Goal: Find specific page/section: Find specific page/section

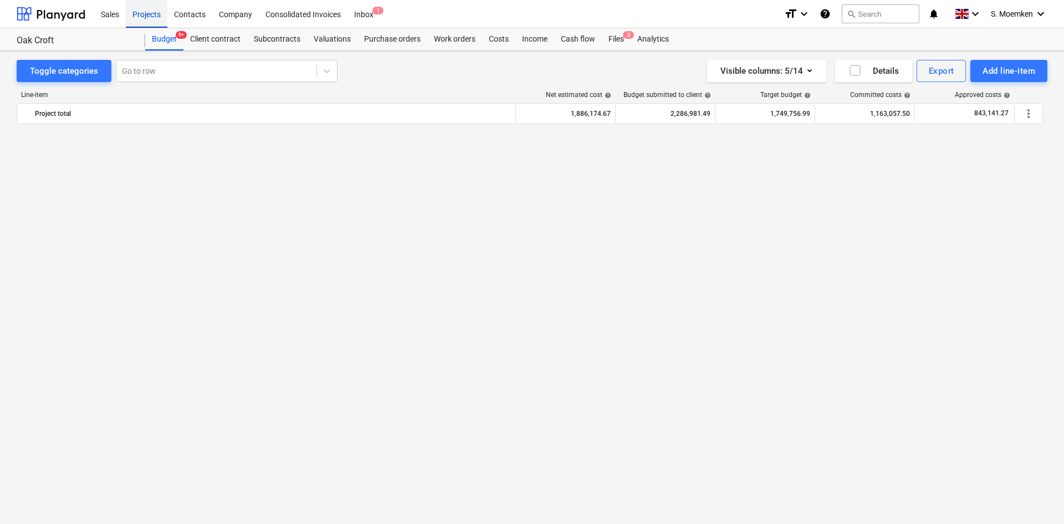
scroll to position [970, 0]
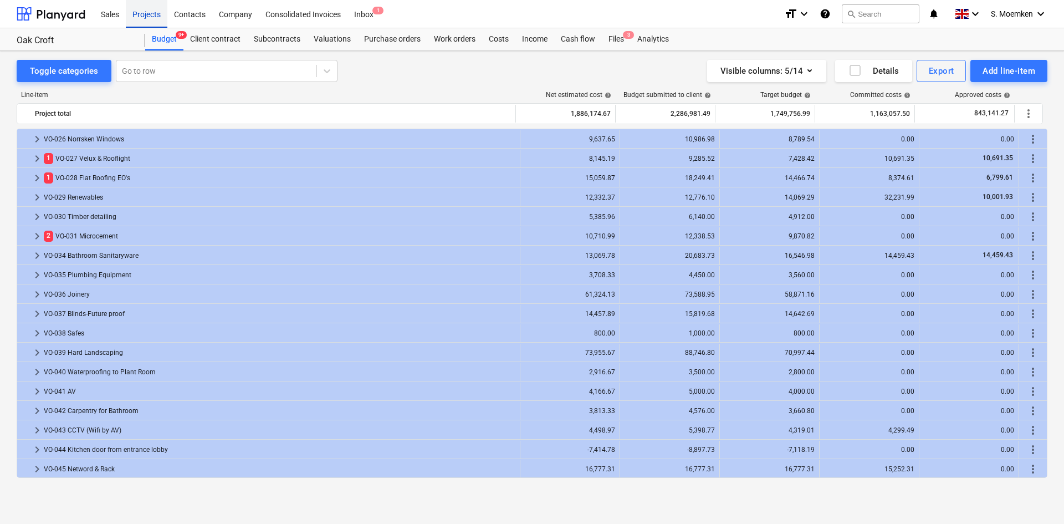
click at [152, 10] on div "Projects" at bounding box center [147, 13] width 42 height 28
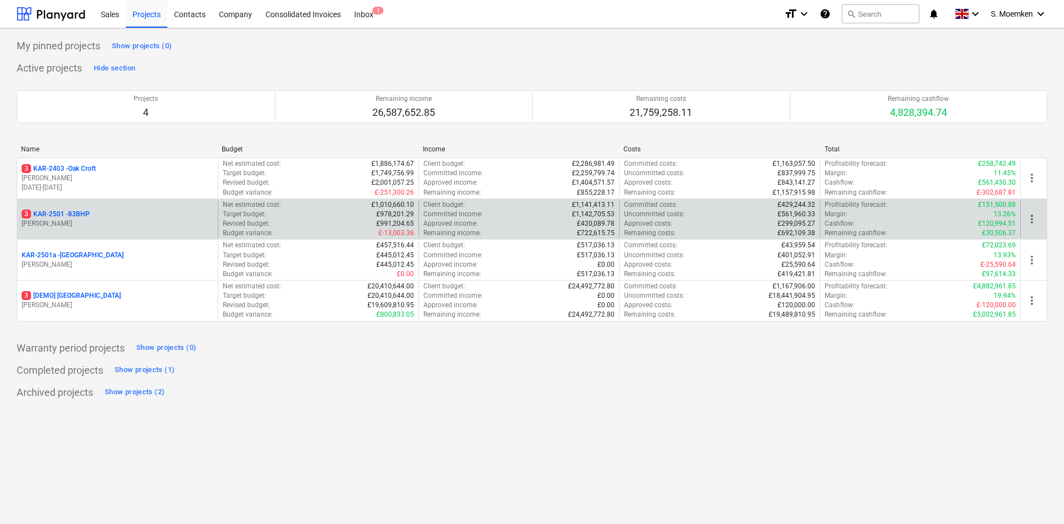
click at [136, 220] on p "[PERSON_NAME]" at bounding box center [118, 223] width 192 height 9
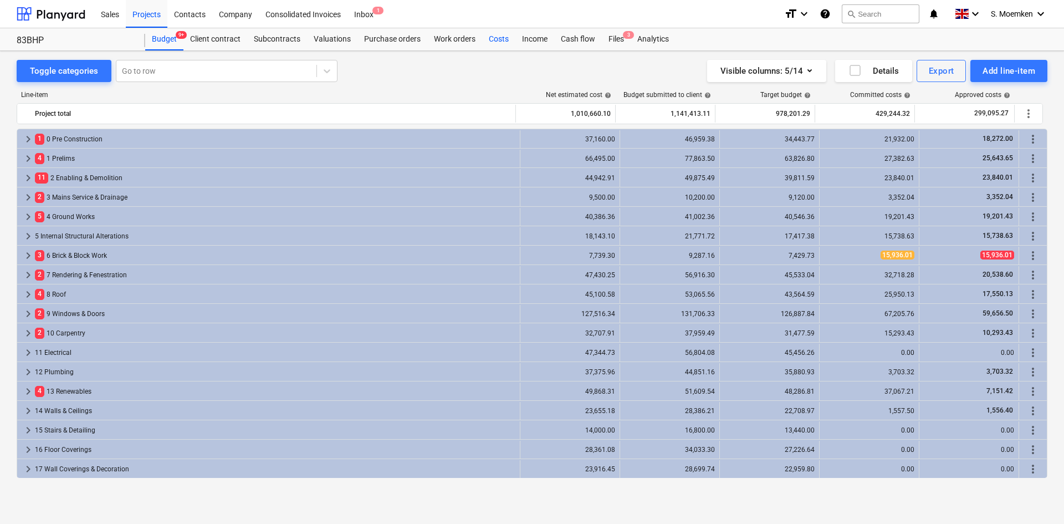
click at [497, 38] on div "Costs" at bounding box center [498, 39] width 33 height 22
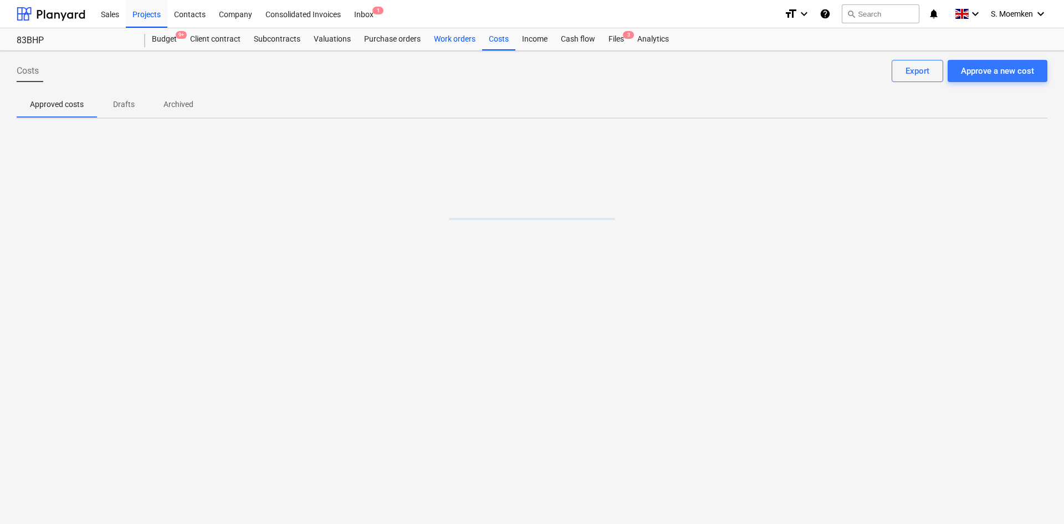
click at [453, 38] on div "Work orders" at bounding box center [454, 39] width 55 height 22
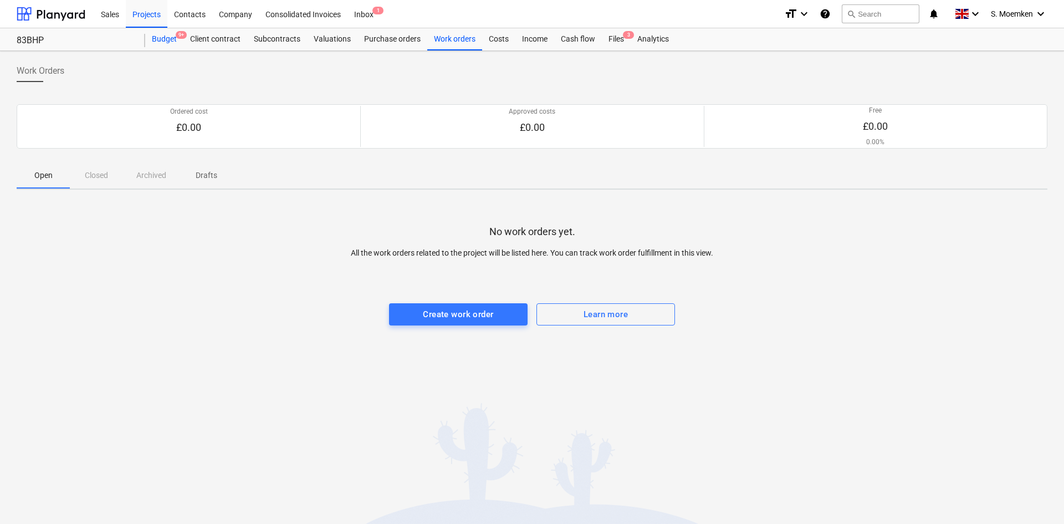
click at [168, 35] on div "Budget 9+" at bounding box center [164, 39] width 38 height 22
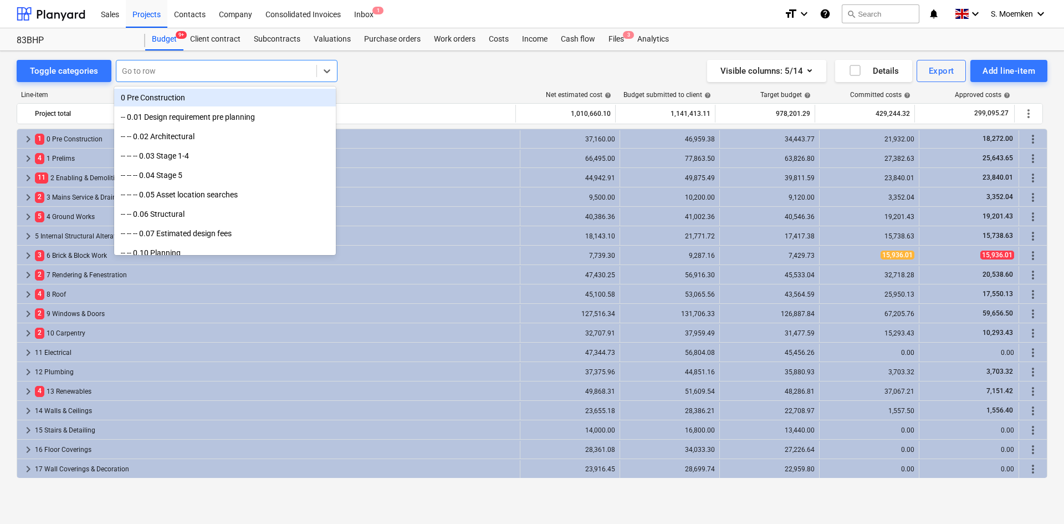
click at [162, 70] on div at bounding box center [216, 70] width 189 height 11
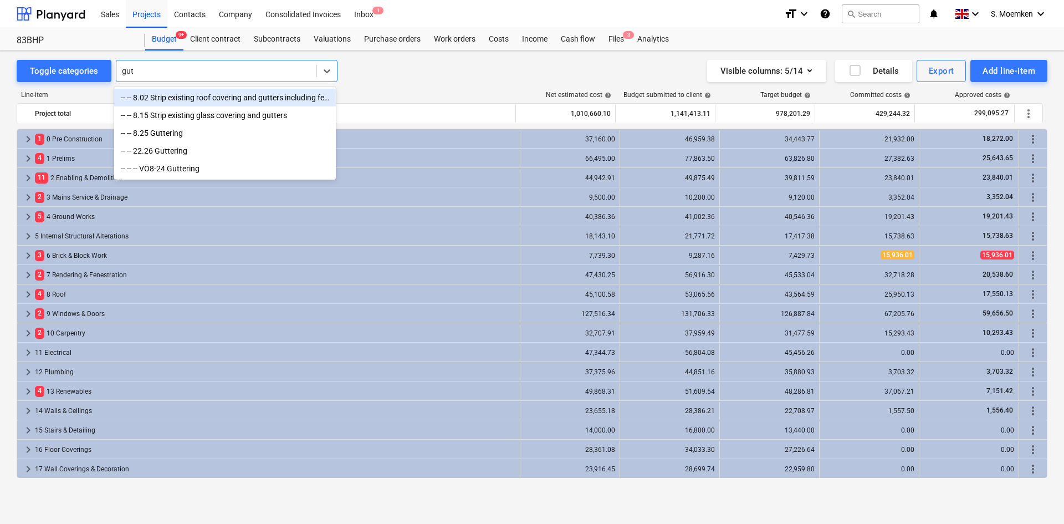
type input "[PERSON_NAME]"
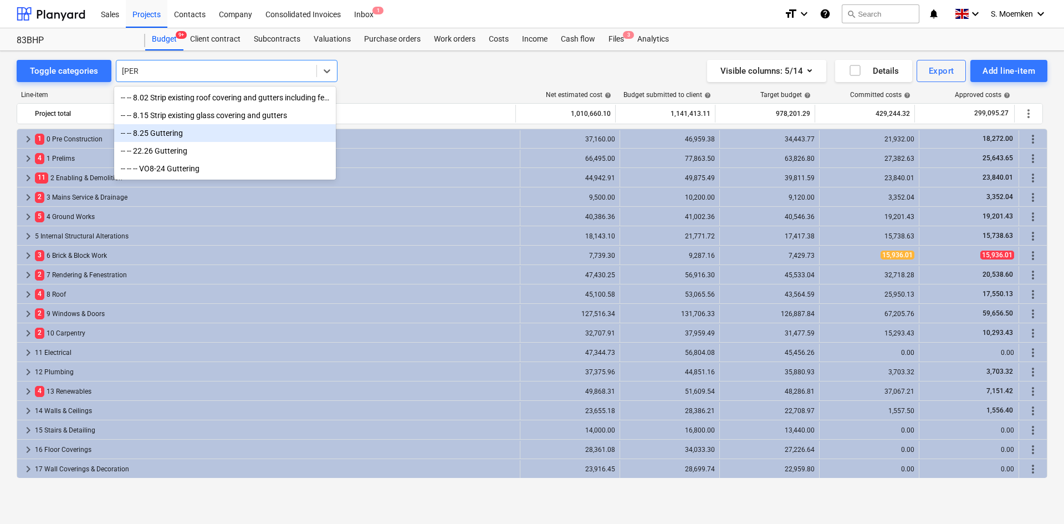
click at [174, 138] on div "-- -- 8.25 Guttering" at bounding box center [225, 133] width 222 height 18
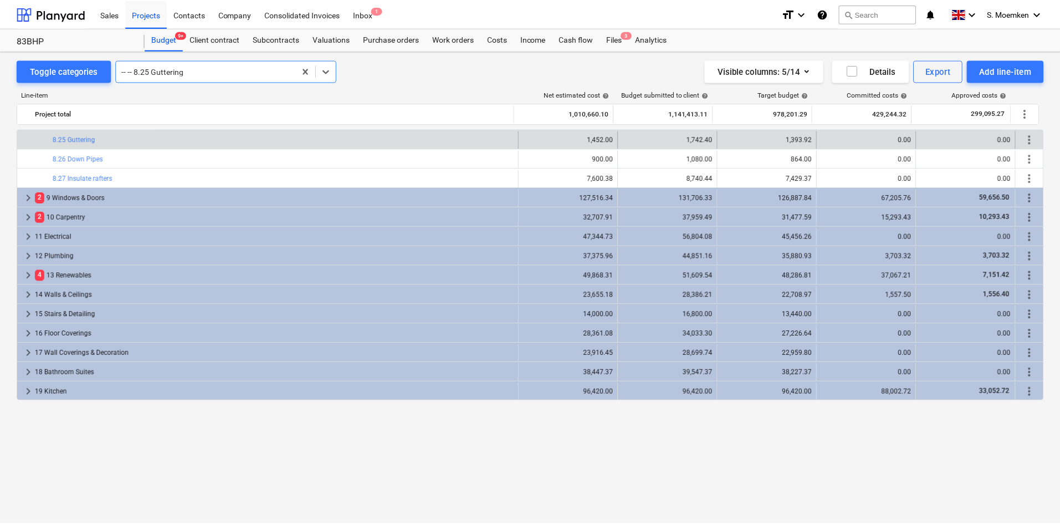
scroll to position [297, 0]
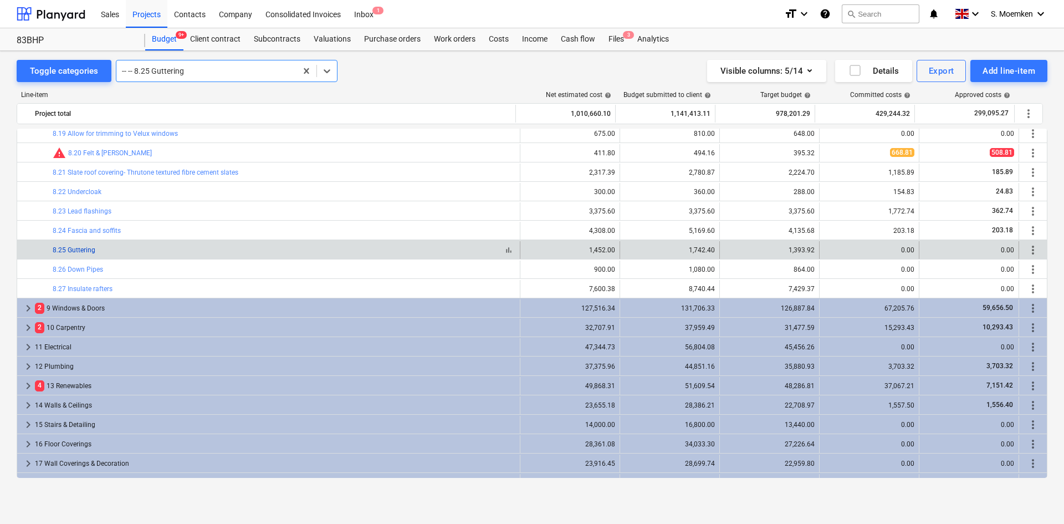
click at [79, 252] on link "8.25 Guttering" at bounding box center [74, 250] width 43 height 8
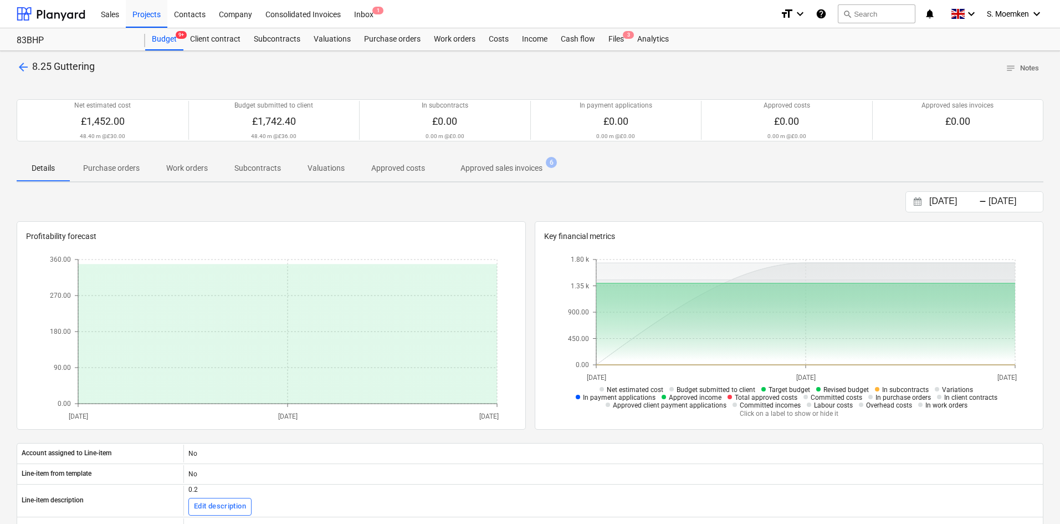
click at [502, 169] on p "Approved sales invoices" at bounding box center [502, 168] width 82 height 12
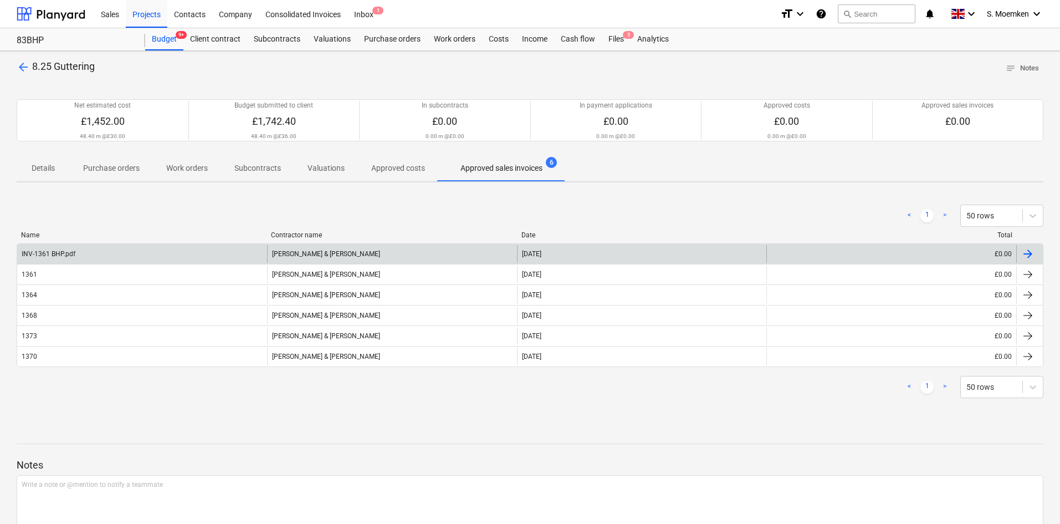
click at [207, 251] on div "INV-1361 BHP.pdf" at bounding box center [142, 254] width 250 height 18
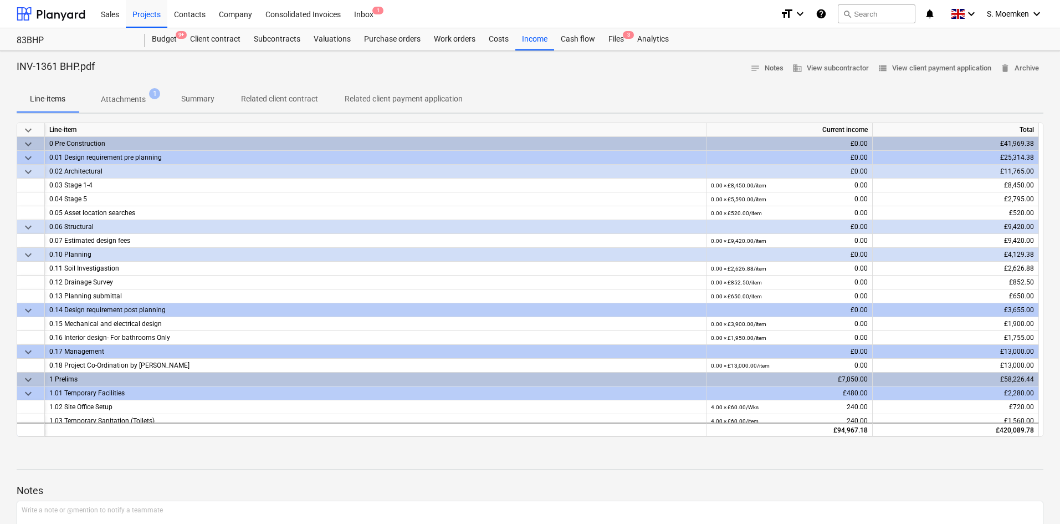
click at [109, 100] on p "Attachments" at bounding box center [123, 100] width 45 height 12
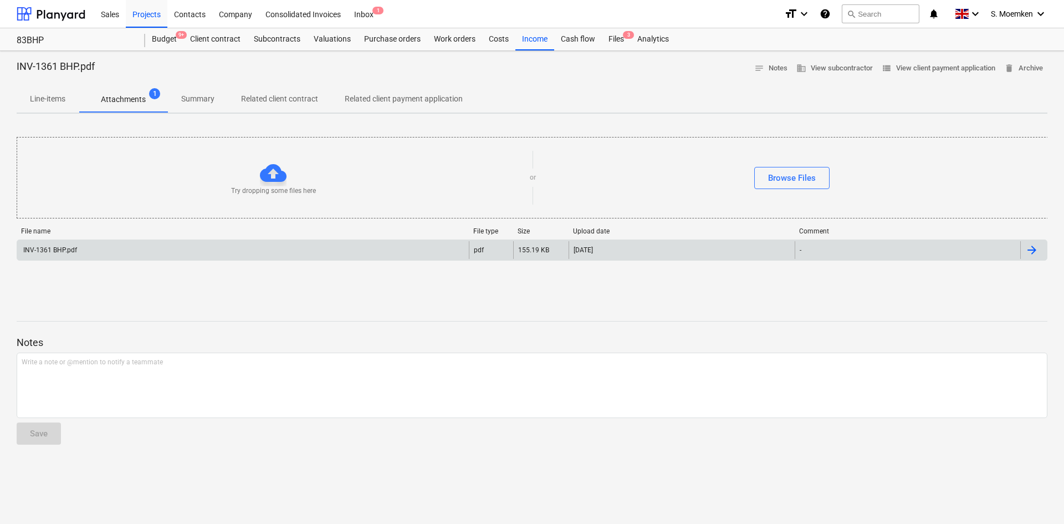
click at [132, 243] on div "INV-1361 BHP.pdf" at bounding box center [243, 250] width 452 height 18
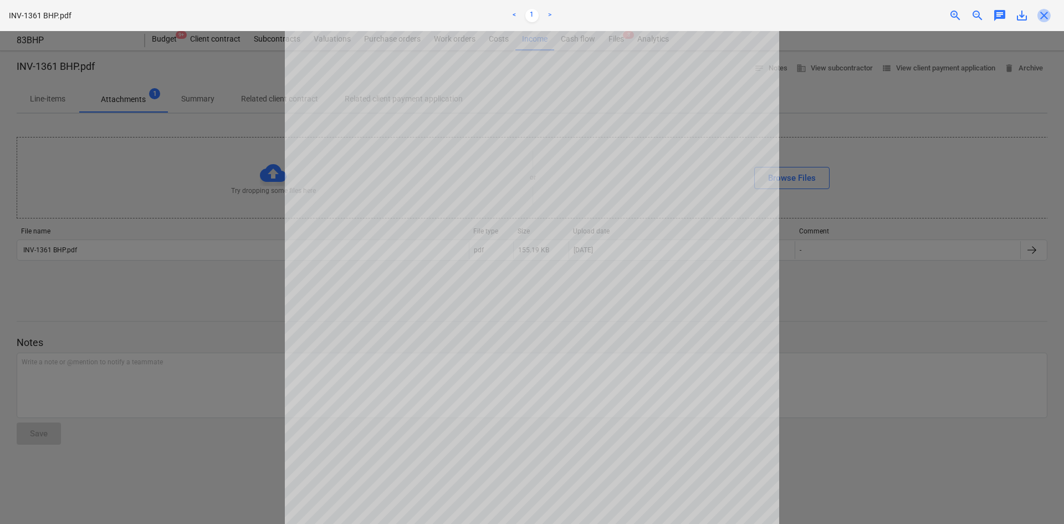
click at [1046, 16] on span "close" at bounding box center [1044, 15] width 13 height 13
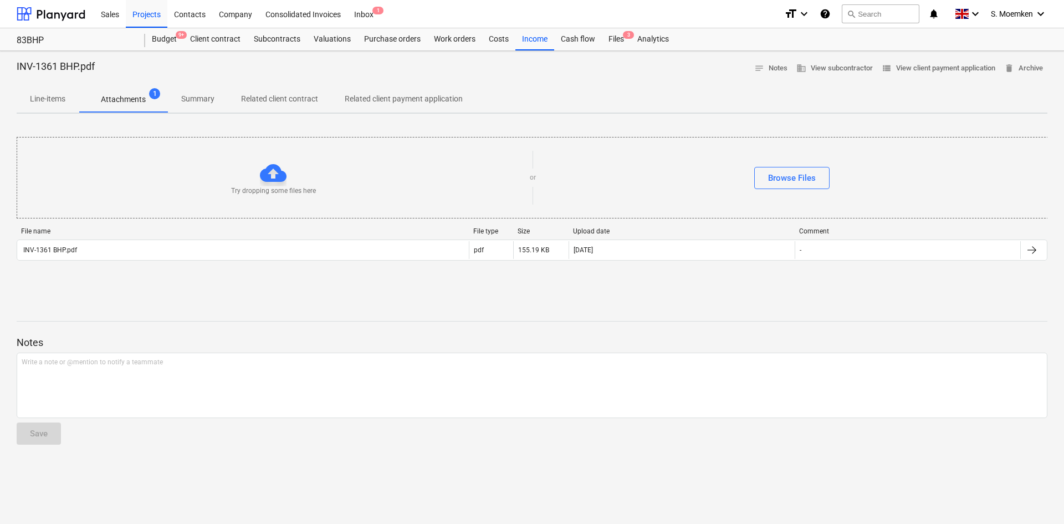
click at [48, 98] on p "Line-items" at bounding box center [47, 99] width 35 height 12
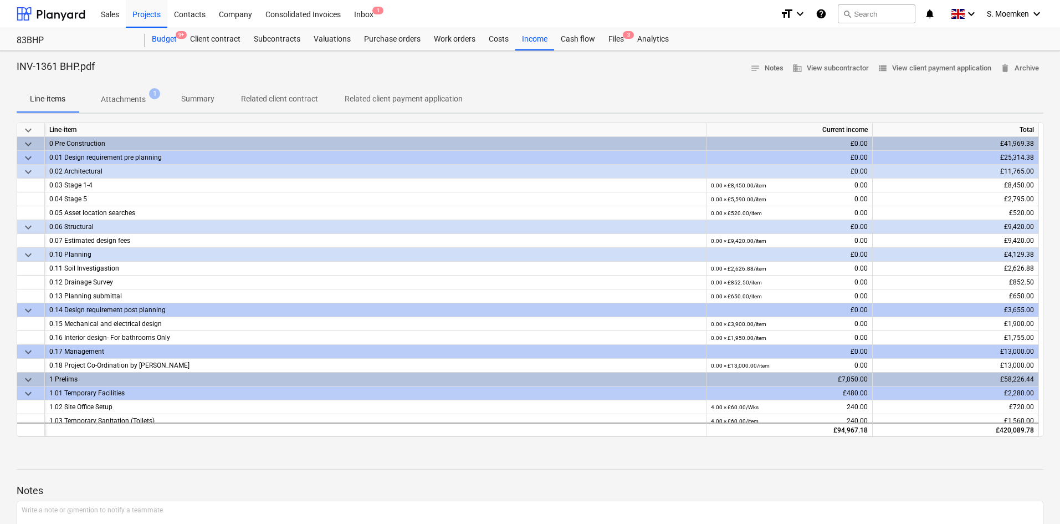
click at [161, 35] on div "Budget 9+" at bounding box center [164, 39] width 38 height 22
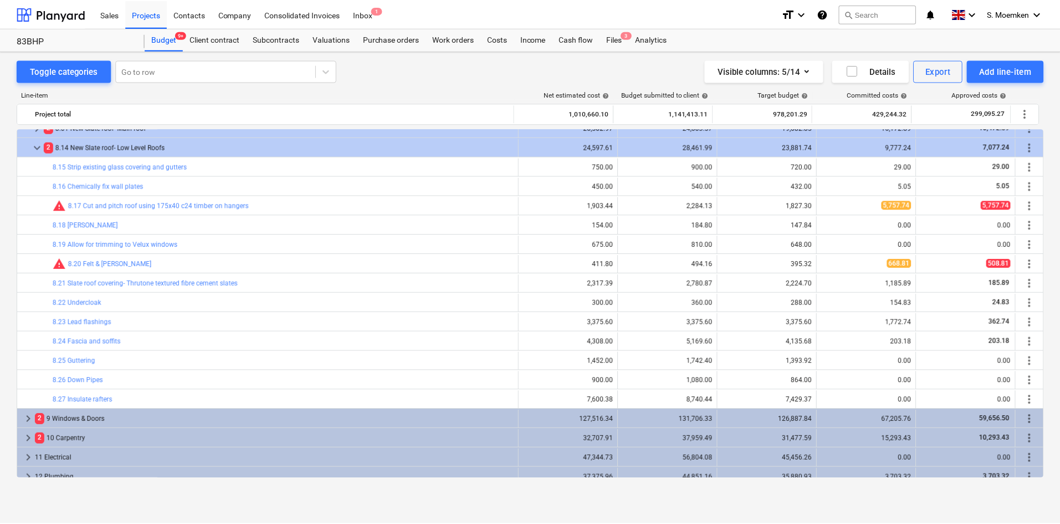
scroll to position [241, 0]
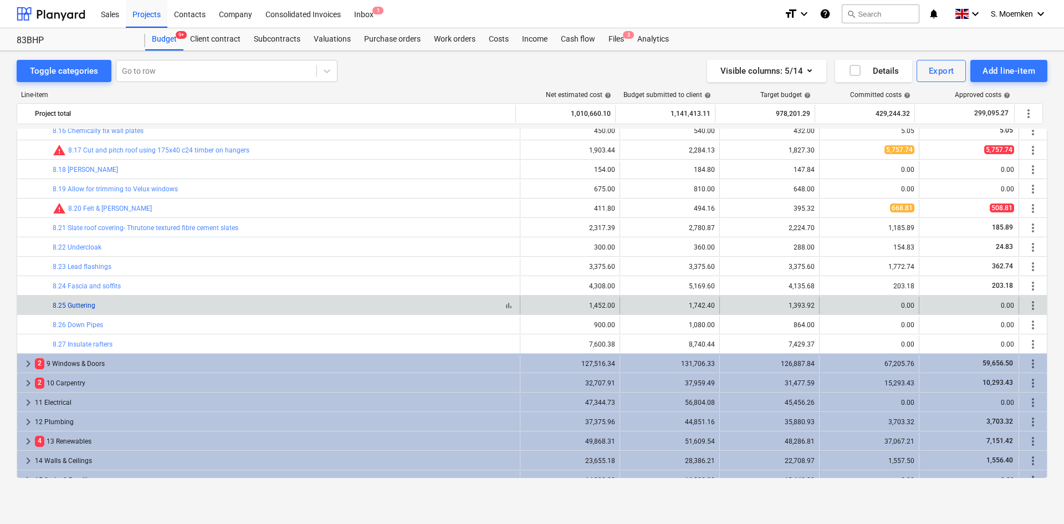
click at [80, 304] on link "8.25 Guttering" at bounding box center [74, 306] width 43 height 8
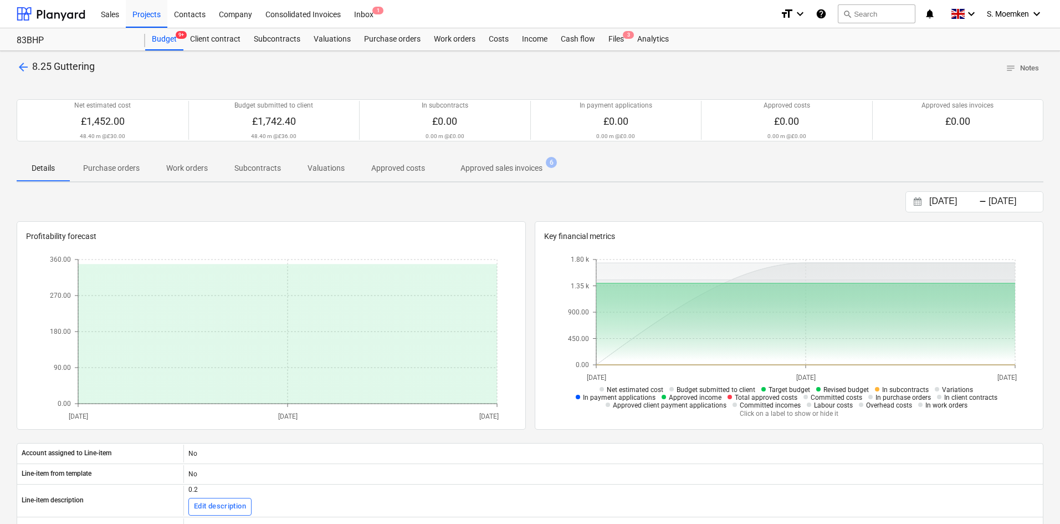
click at [483, 167] on p "Approved sales invoices" at bounding box center [502, 168] width 82 height 12
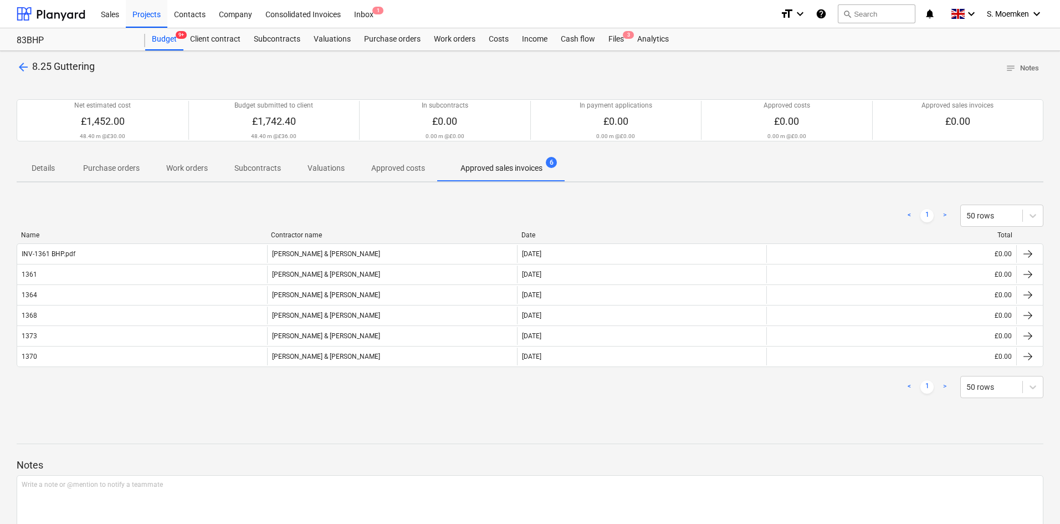
click at [396, 170] on p "Approved costs" at bounding box center [398, 168] width 54 height 12
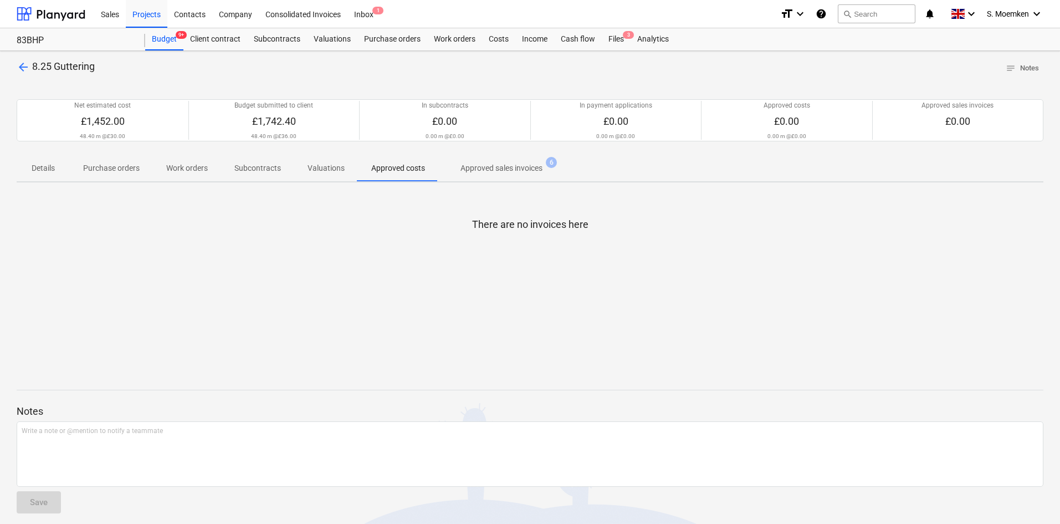
click at [315, 167] on p "Valuations" at bounding box center [326, 168] width 37 height 12
click at [247, 168] on p "Subcontracts" at bounding box center [257, 168] width 47 height 12
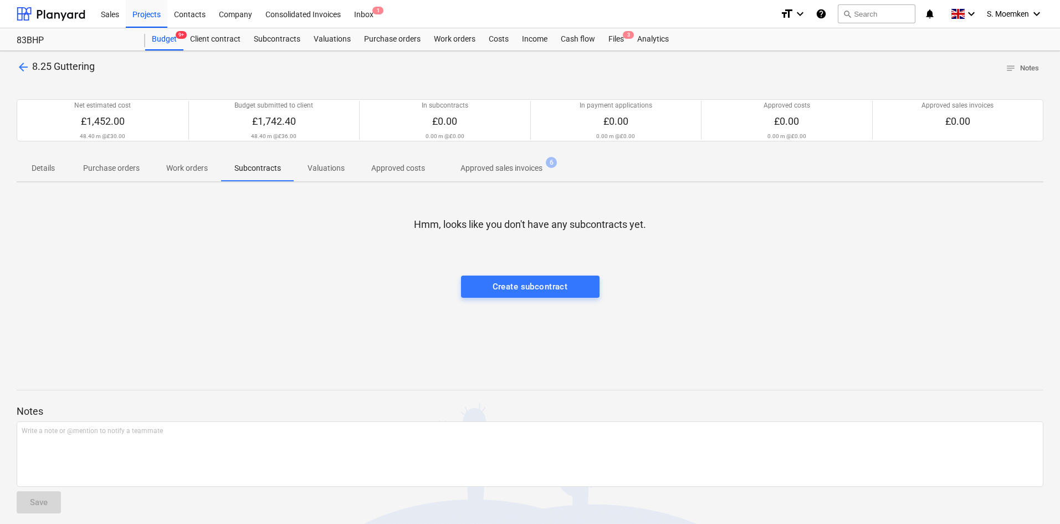
click at [190, 168] on p "Work orders" at bounding box center [187, 168] width 42 height 12
click at [115, 166] on p "Purchase orders" at bounding box center [111, 168] width 57 height 12
click at [42, 165] on p "Details" at bounding box center [43, 168] width 27 height 12
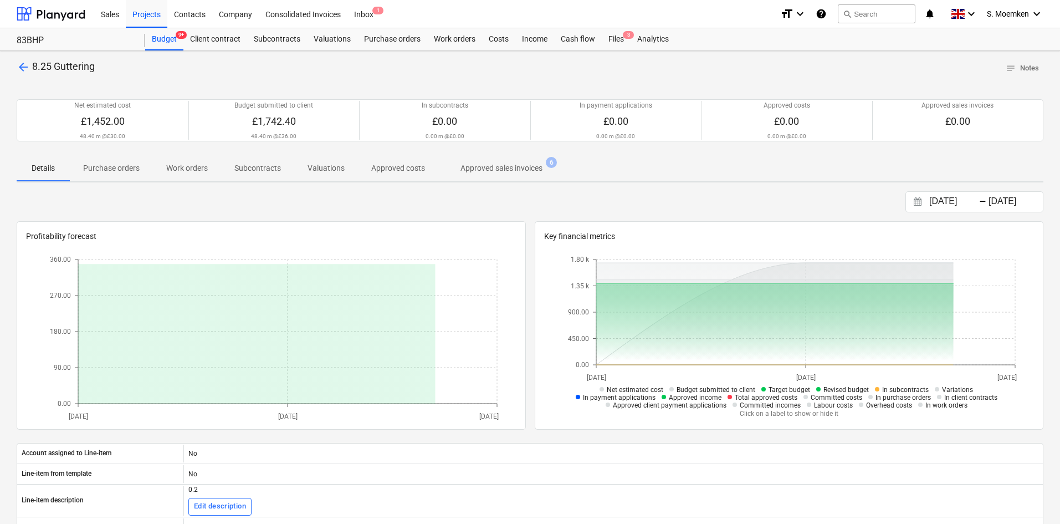
click at [23, 65] on span "arrow_back" at bounding box center [23, 66] width 13 height 13
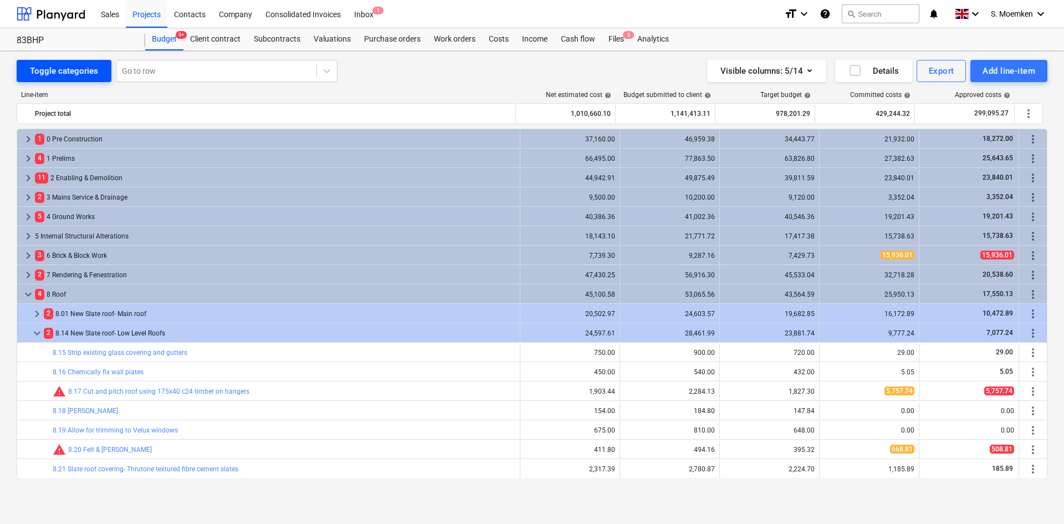
scroll to position [241, 0]
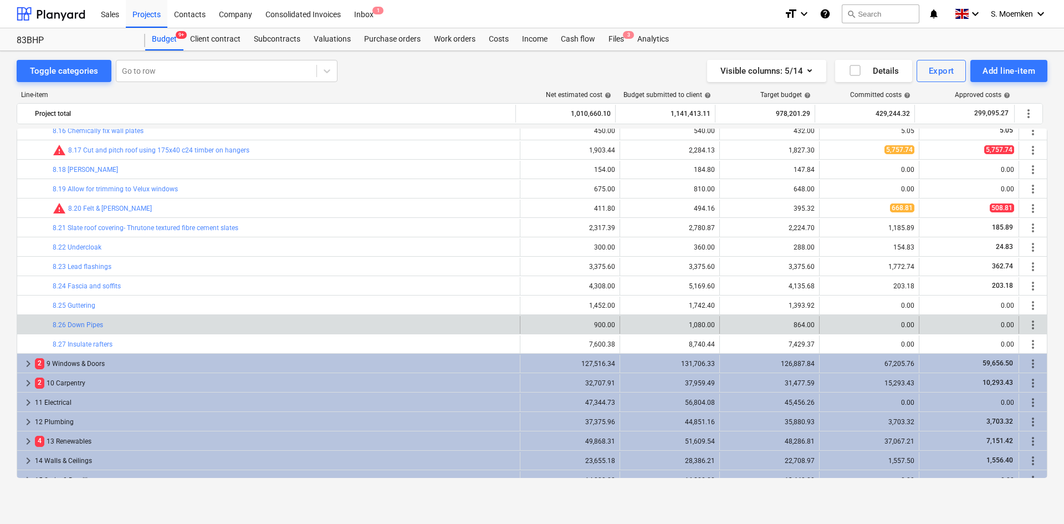
click at [82, 319] on div "bar_chart 8.26 Down Pipes" at bounding box center [284, 325] width 463 height 18
click at [82, 324] on link "8.26 Down Pipes" at bounding box center [78, 325] width 50 height 8
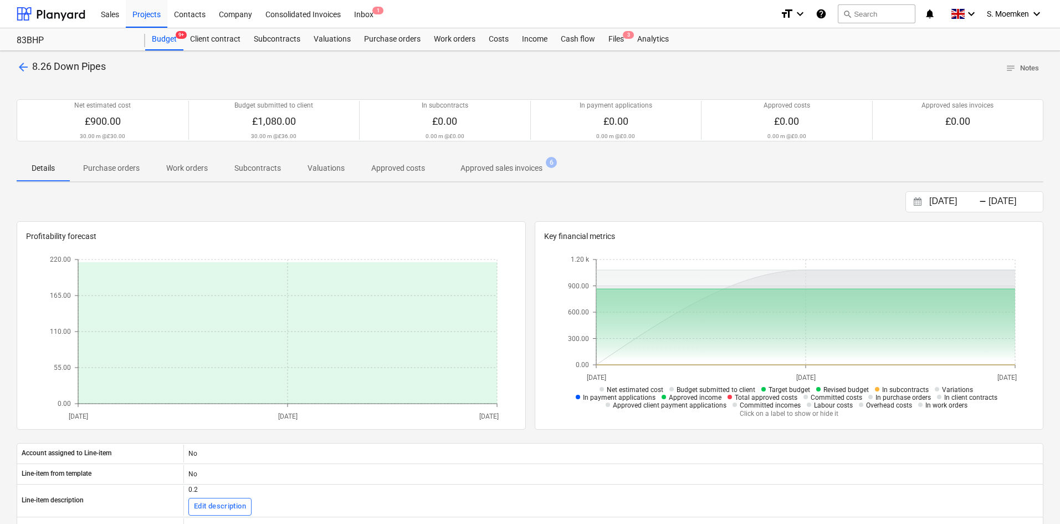
click at [21, 65] on span "arrow_back" at bounding box center [23, 66] width 13 height 13
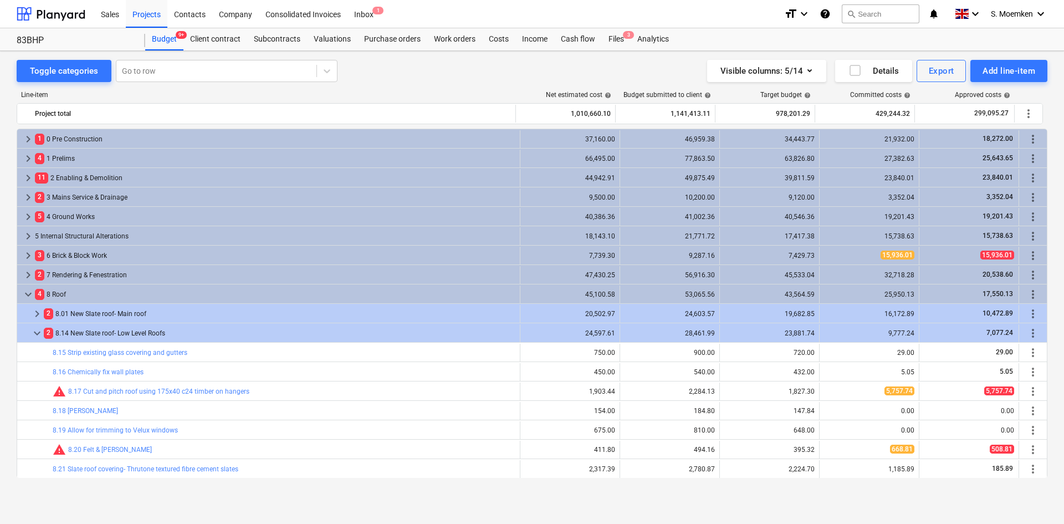
scroll to position [241, 0]
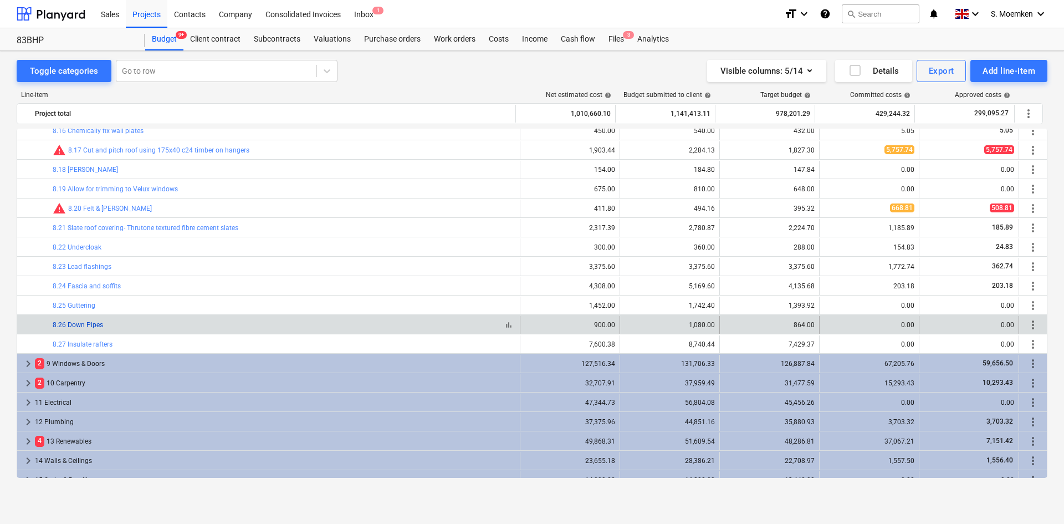
click at [82, 326] on link "8.26 Down Pipes" at bounding box center [78, 325] width 50 height 8
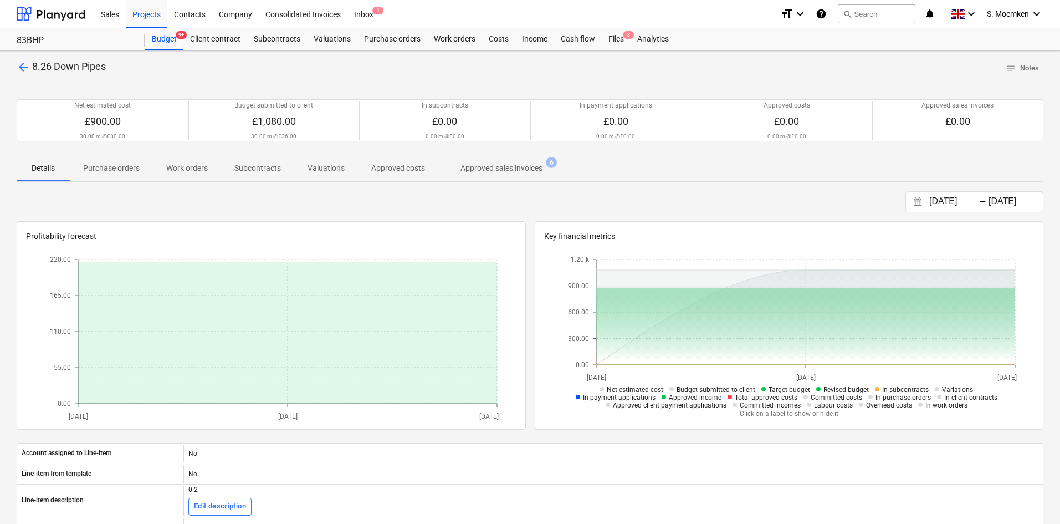
click at [19, 67] on span "arrow_back" at bounding box center [23, 66] width 13 height 13
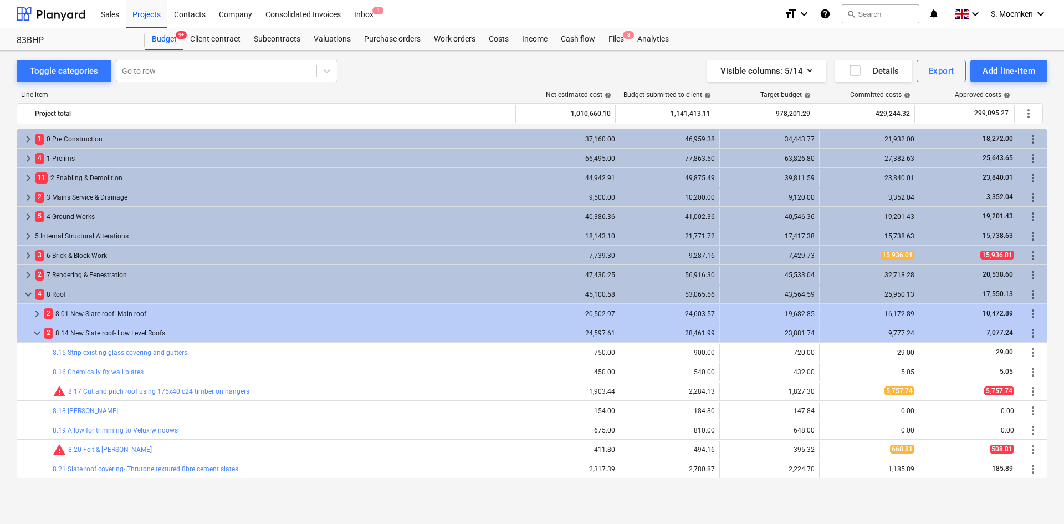
scroll to position [241, 0]
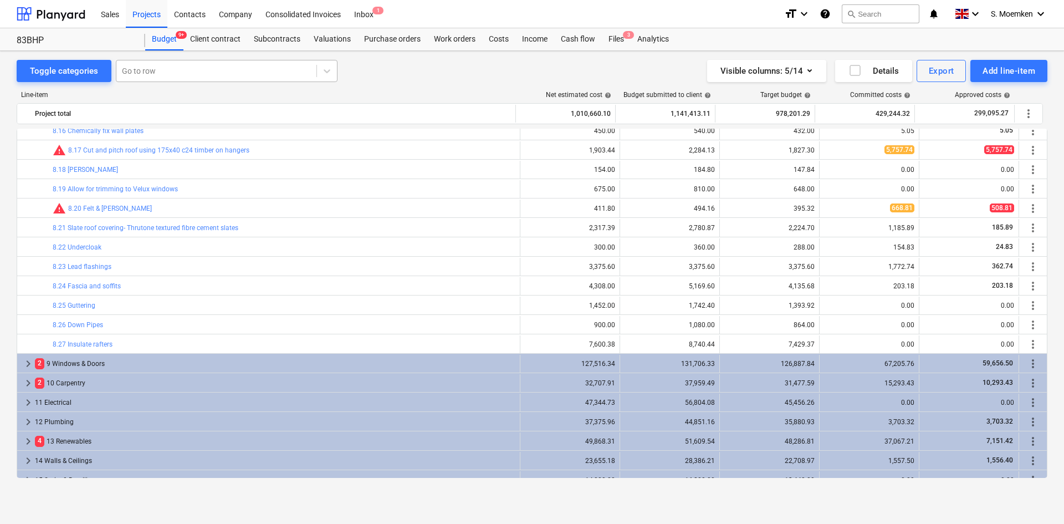
click at [175, 68] on div at bounding box center [216, 70] width 189 height 11
type input "guttering"
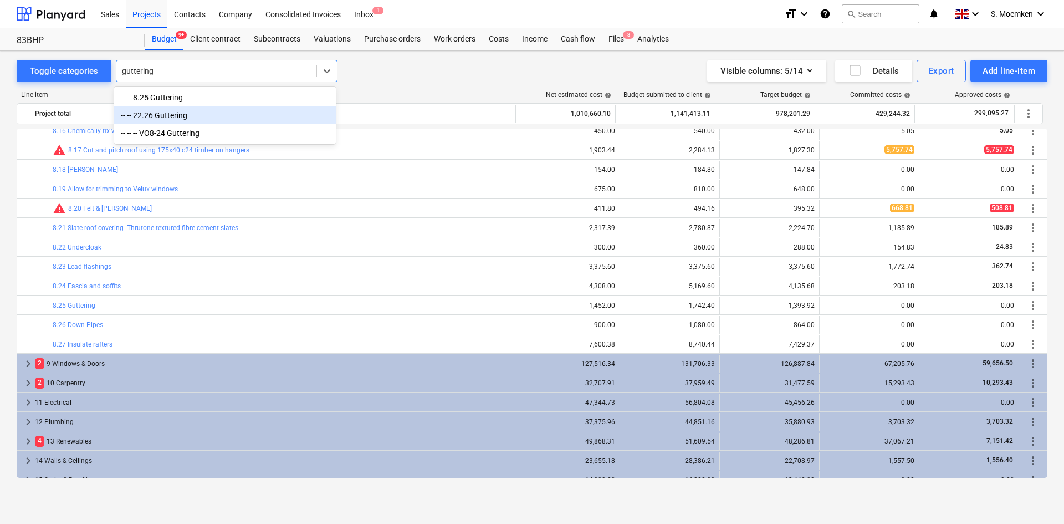
click at [182, 116] on div "-- -- 22.26 Guttering" at bounding box center [225, 115] width 222 height 18
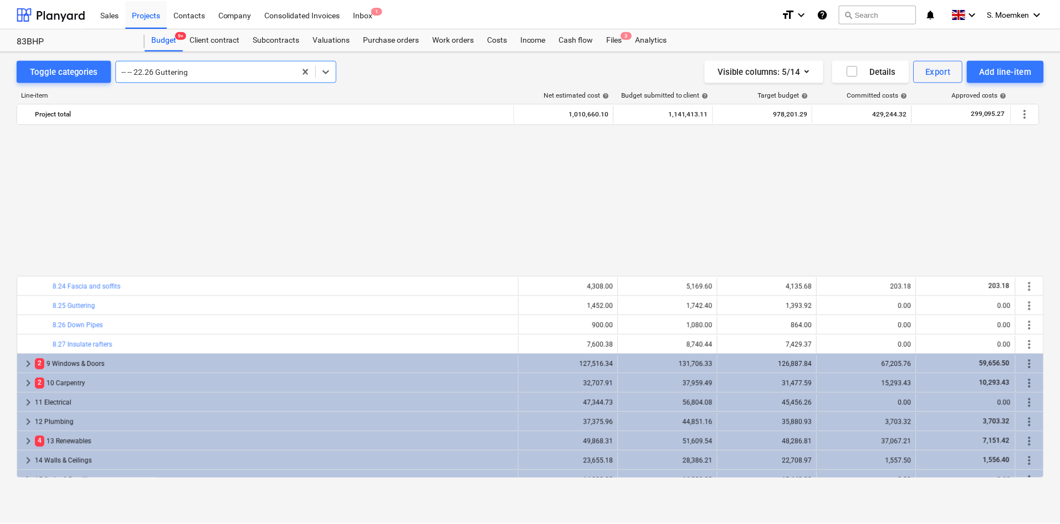
scroll to position [776, 0]
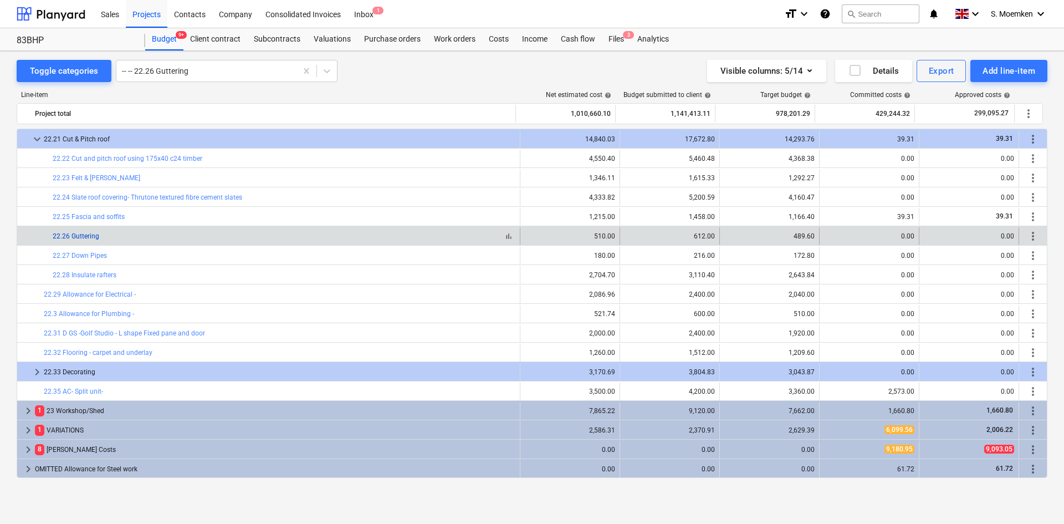
click at [90, 239] on link "22.26 Guttering" at bounding box center [76, 236] width 47 height 8
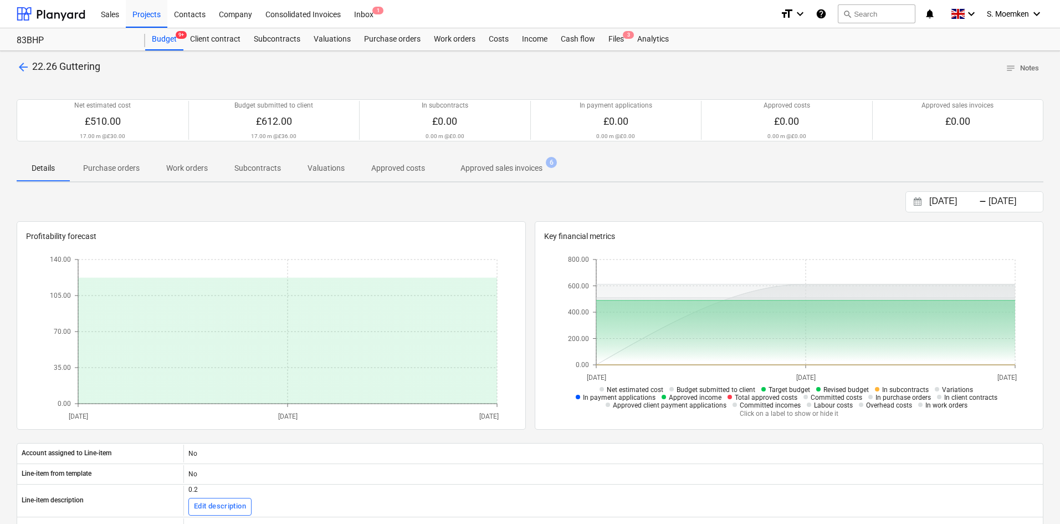
click at [38, 164] on p "Details" at bounding box center [43, 168] width 27 height 12
click at [24, 63] on span "arrow_back" at bounding box center [23, 66] width 13 height 13
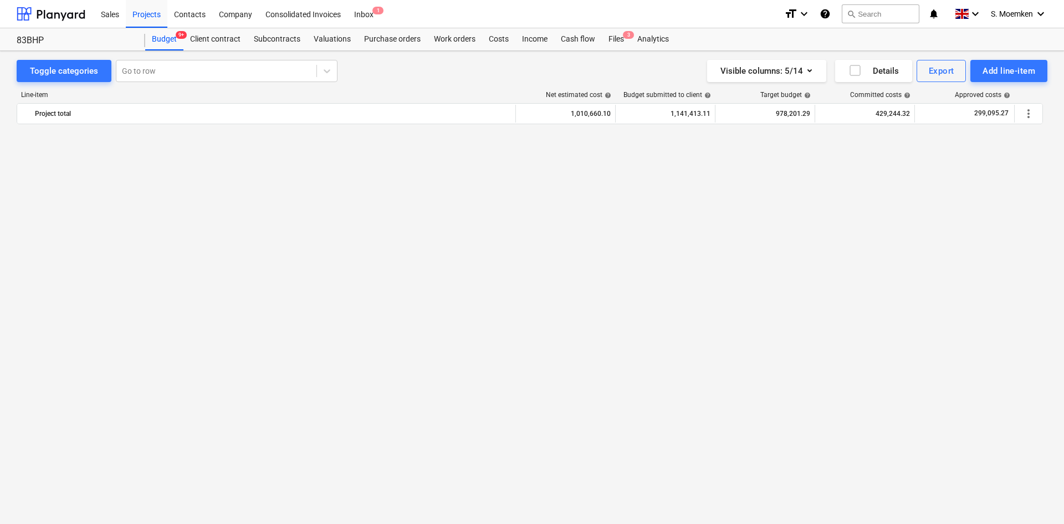
scroll to position [776, 0]
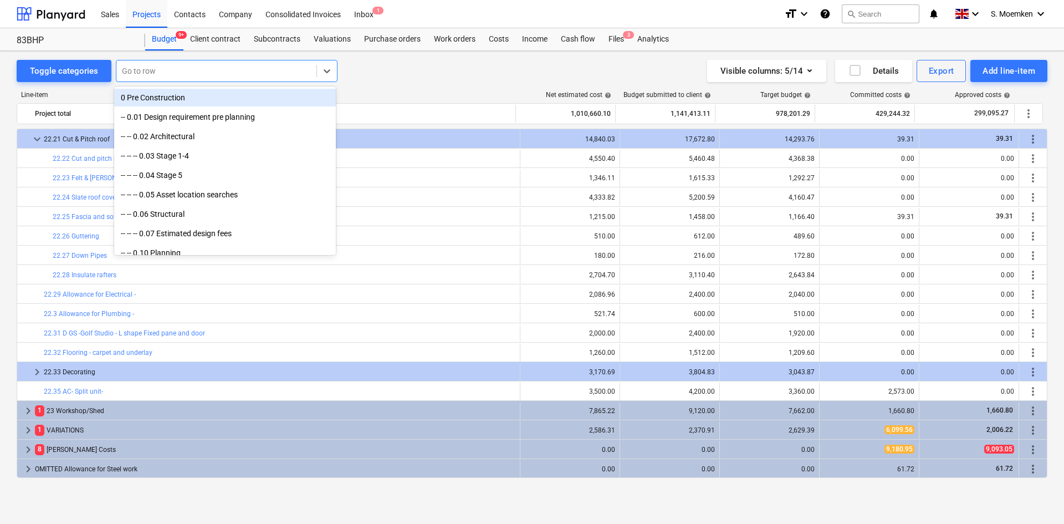
click at [181, 66] on div at bounding box center [216, 70] width 189 height 11
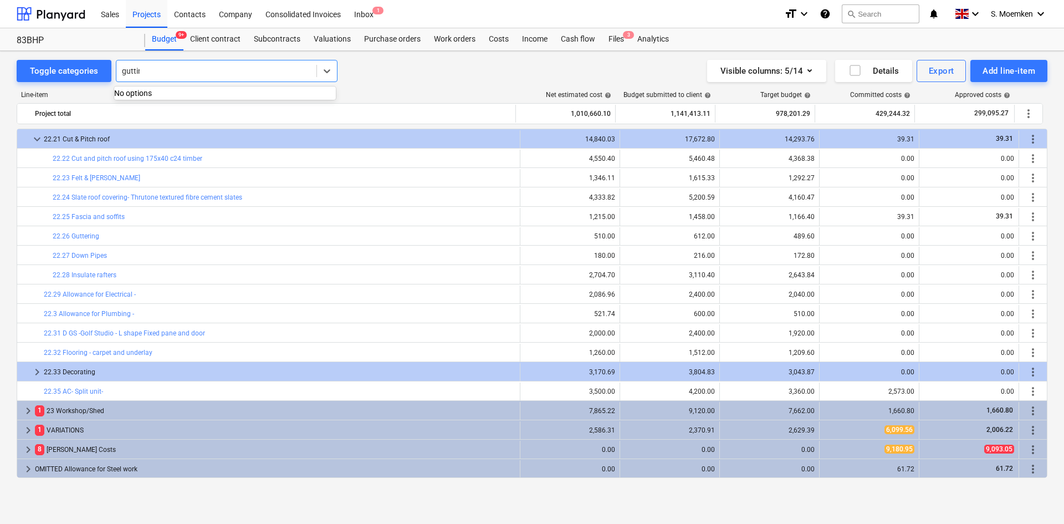
type input "gutting"
drag, startPoint x: 157, startPoint y: 71, endPoint x: 145, endPoint y: 70, distance: 12.2
click at [145, 70] on div at bounding box center [216, 70] width 189 height 11
click at [146, 69] on div at bounding box center [216, 70] width 189 height 11
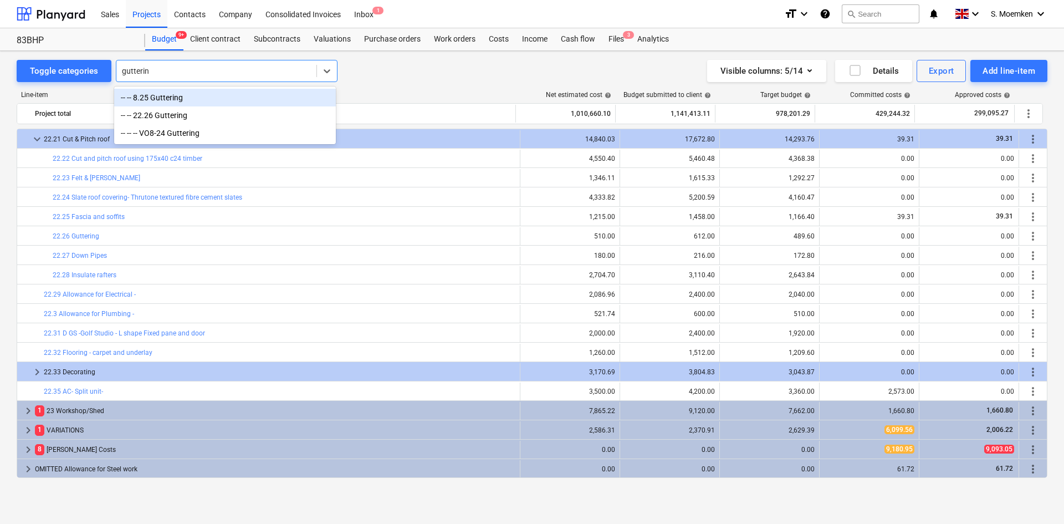
type input "guttering"
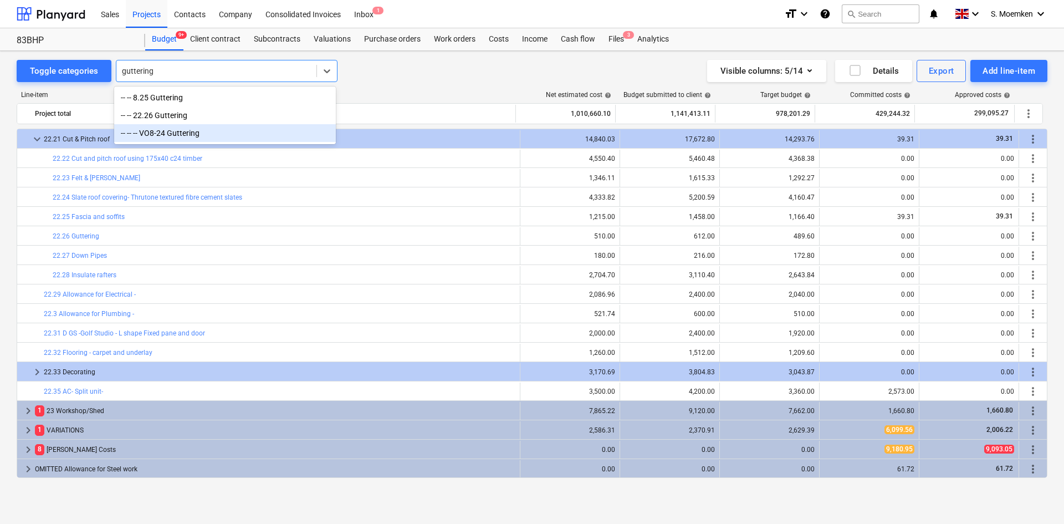
click at [179, 131] on div "-- -- -- VO8-24 Guttering" at bounding box center [225, 133] width 222 height 18
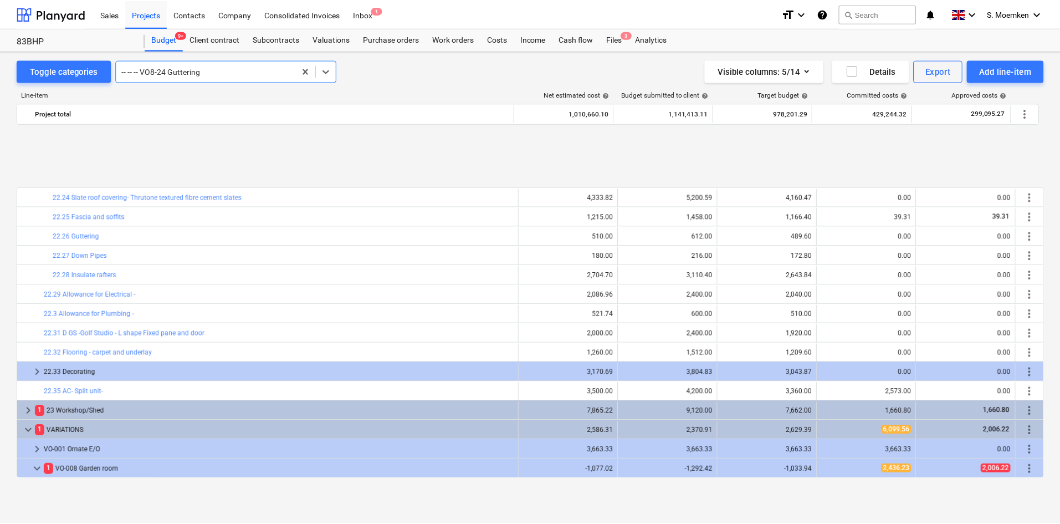
scroll to position [1222, 0]
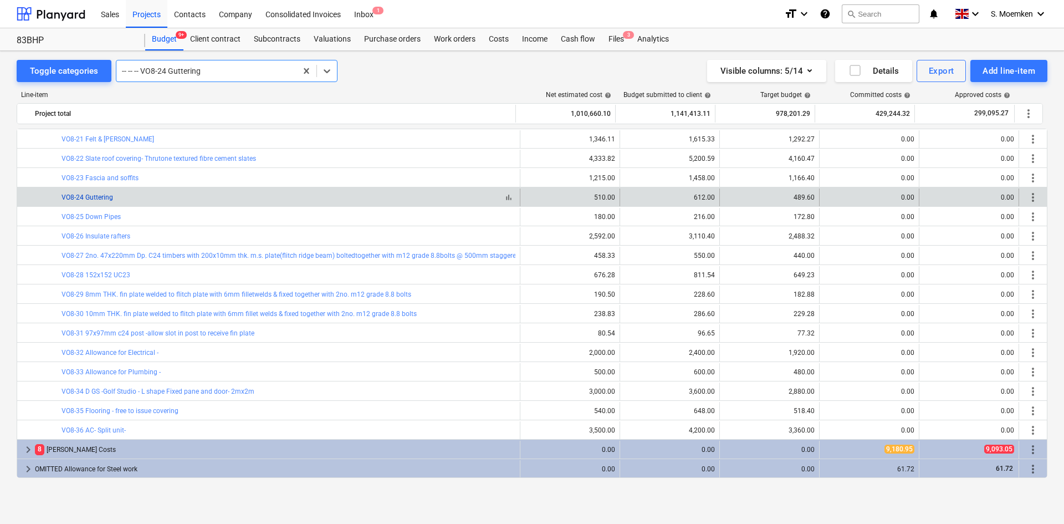
click at [100, 198] on link "VO8-24 Guttering" at bounding box center [88, 197] width 52 height 8
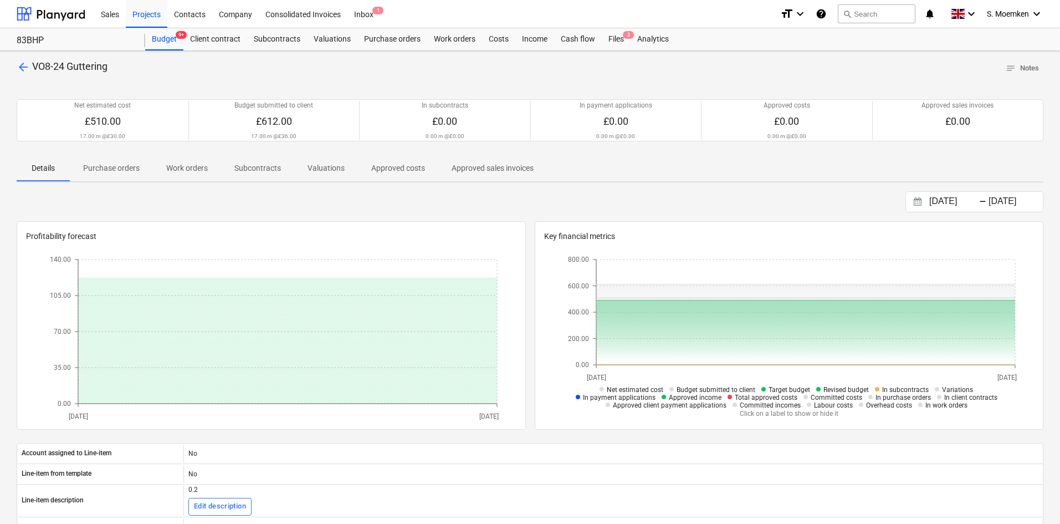
click at [21, 66] on span "arrow_back" at bounding box center [23, 66] width 13 height 13
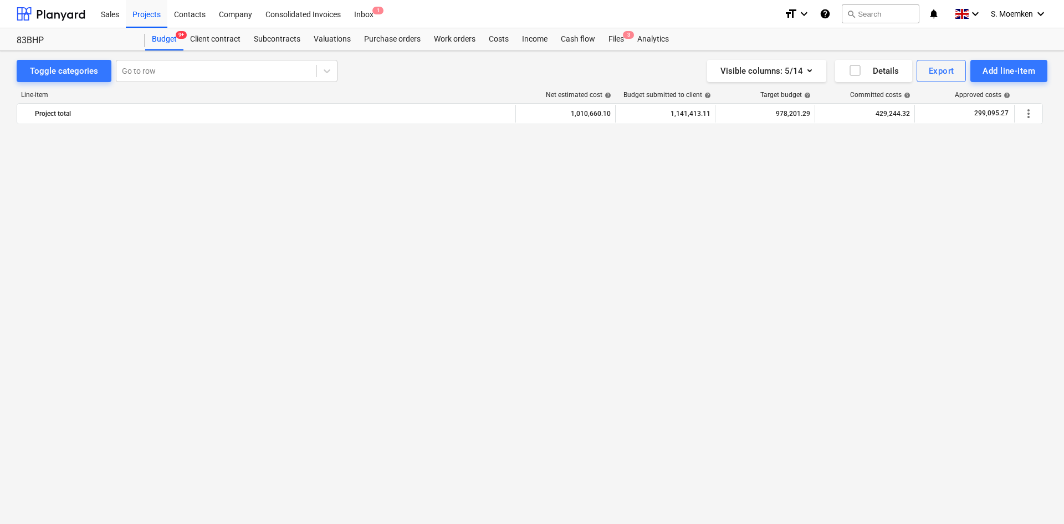
scroll to position [1222, 0]
